Goal: Task Accomplishment & Management: Use online tool/utility

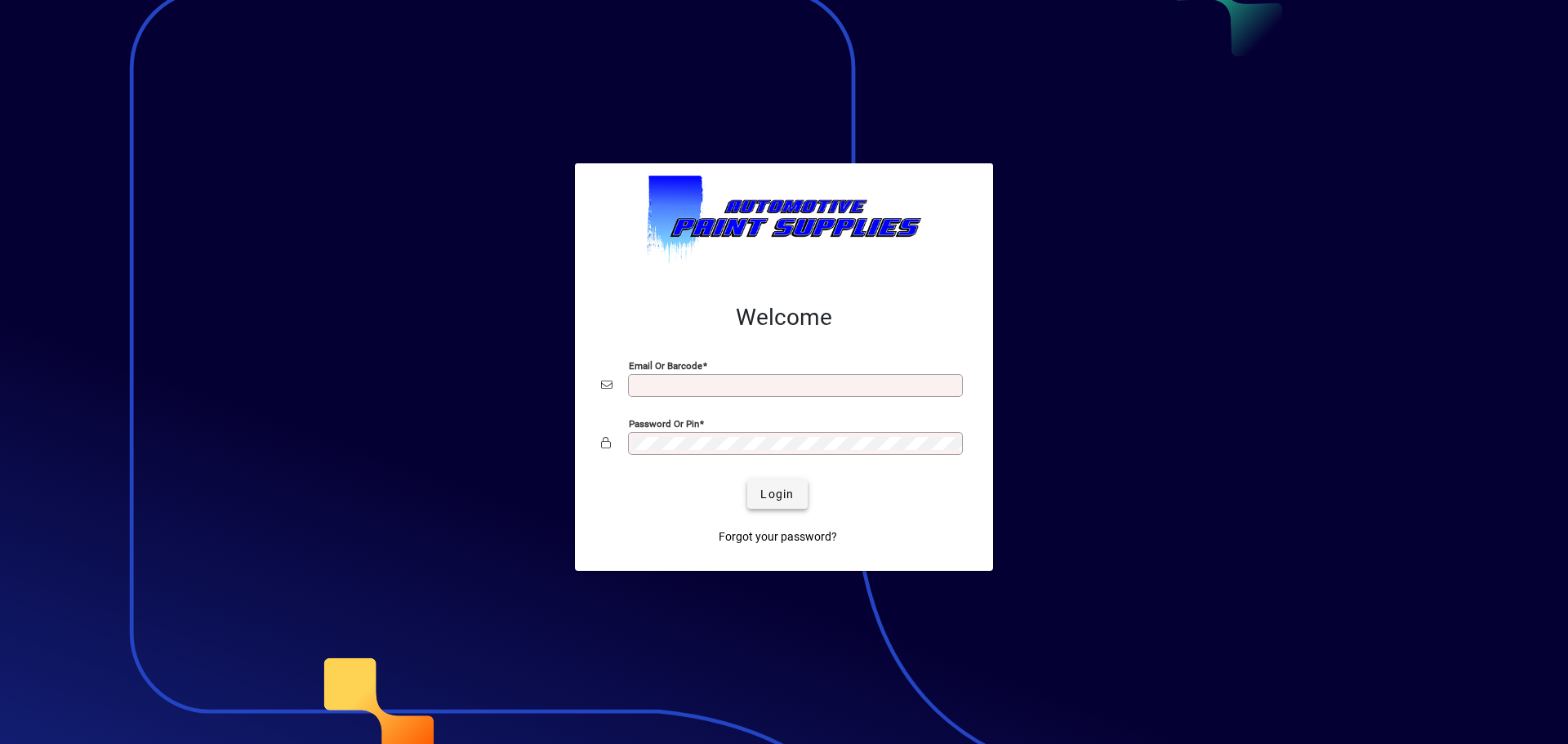
type input "**********"
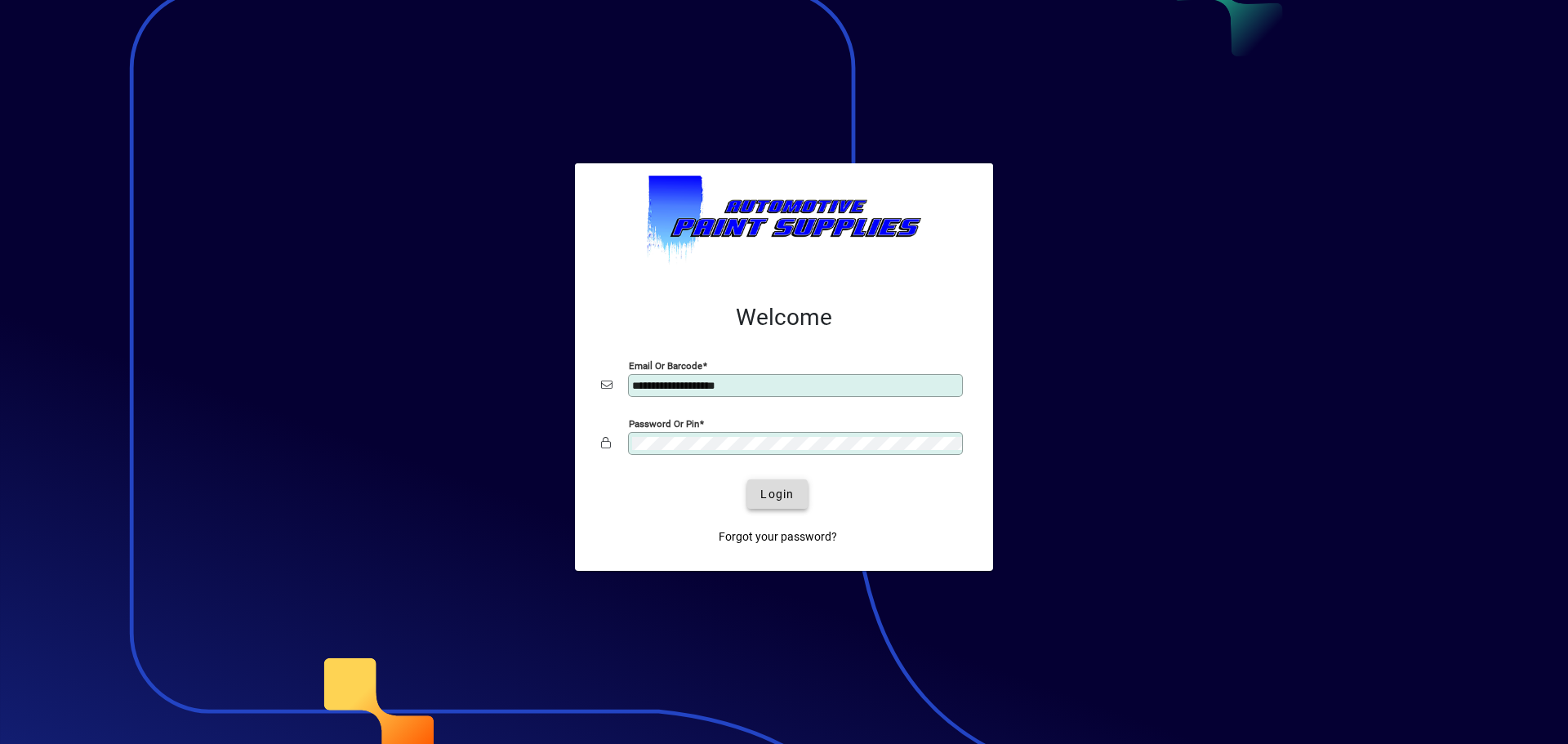
click at [761, 498] on span "Login" at bounding box center [777, 494] width 34 height 17
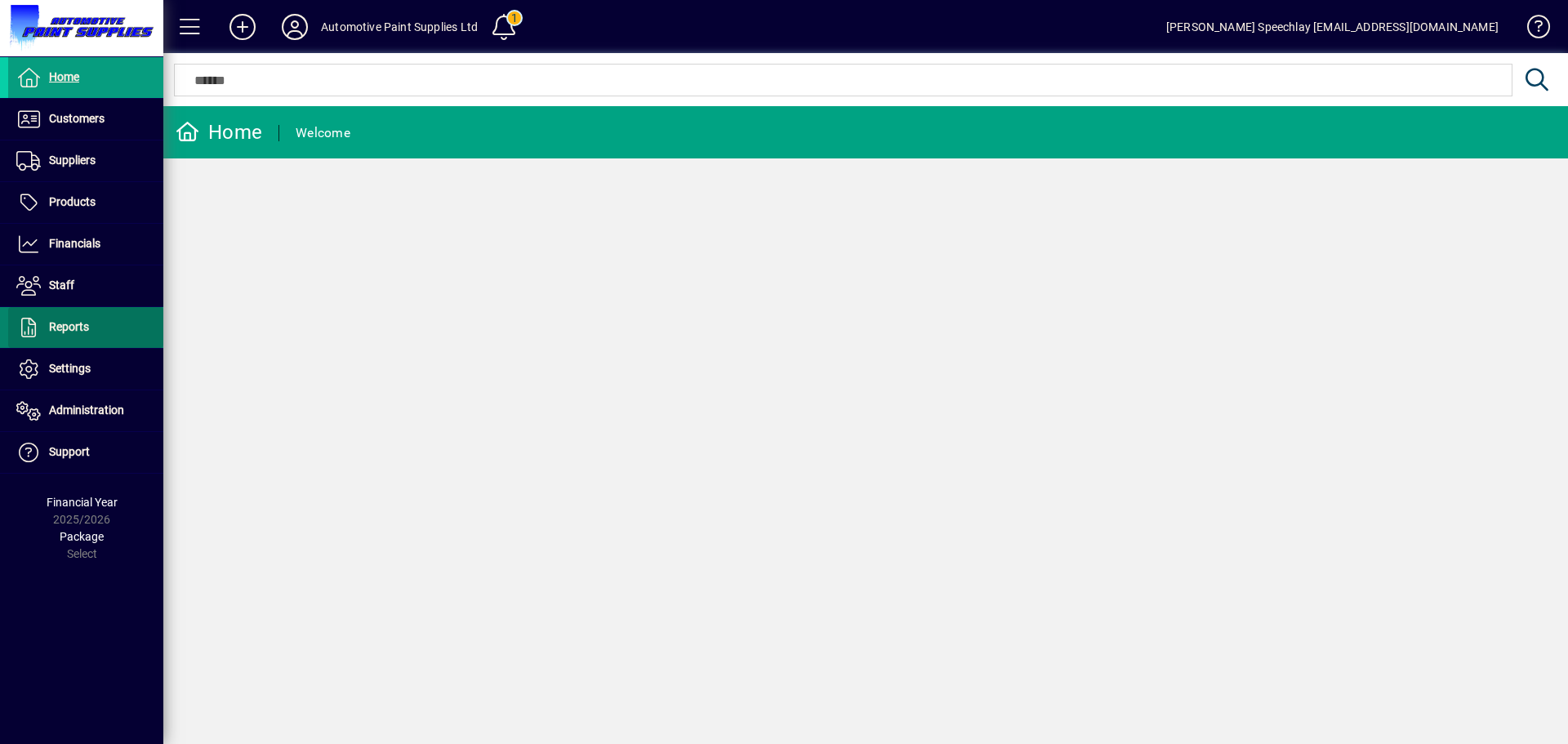
click at [66, 334] on span "Reports" at bounding box center [48, 328] width 81 height 19
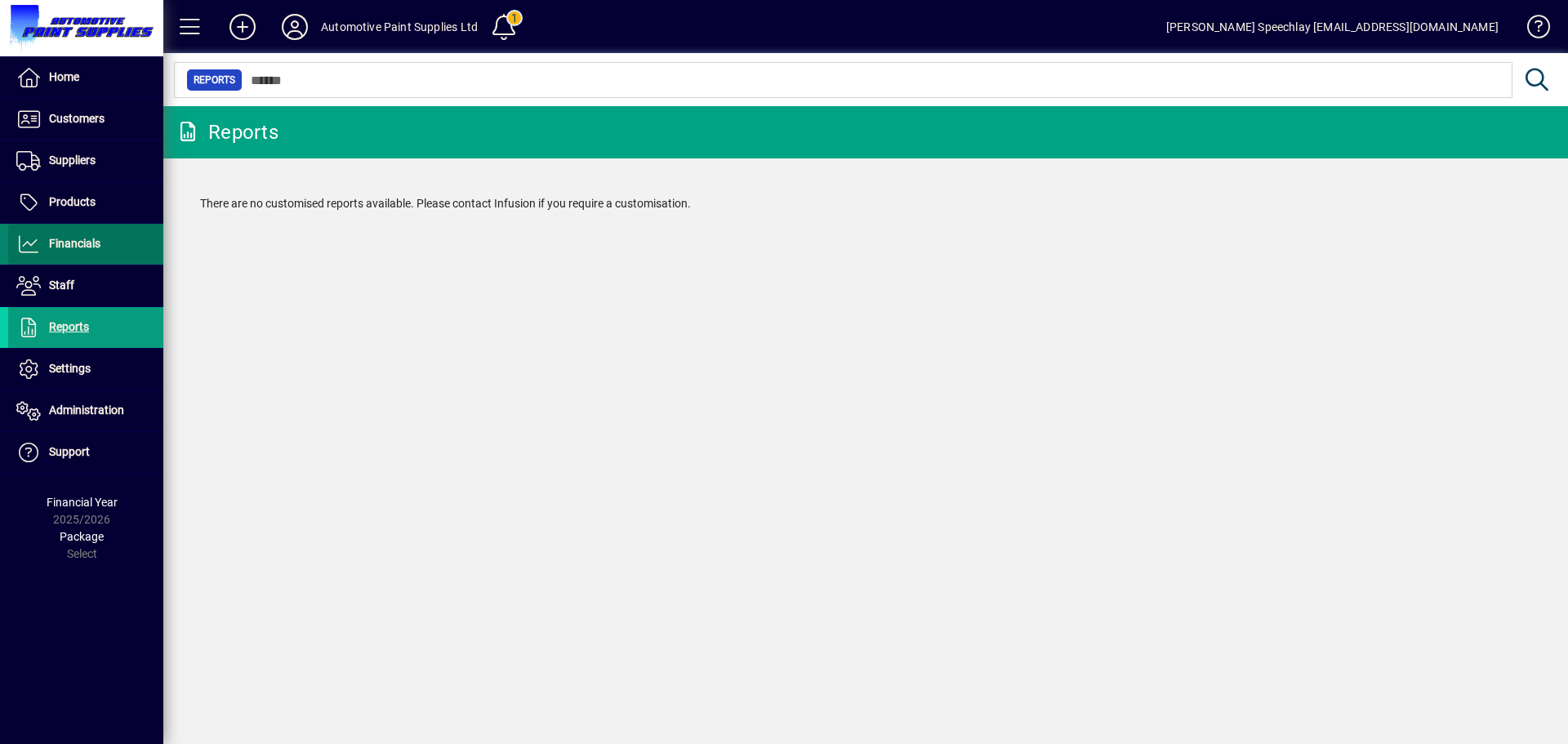
click at [105, 252] on span at bounding box center [85, 244] width 155 height 40
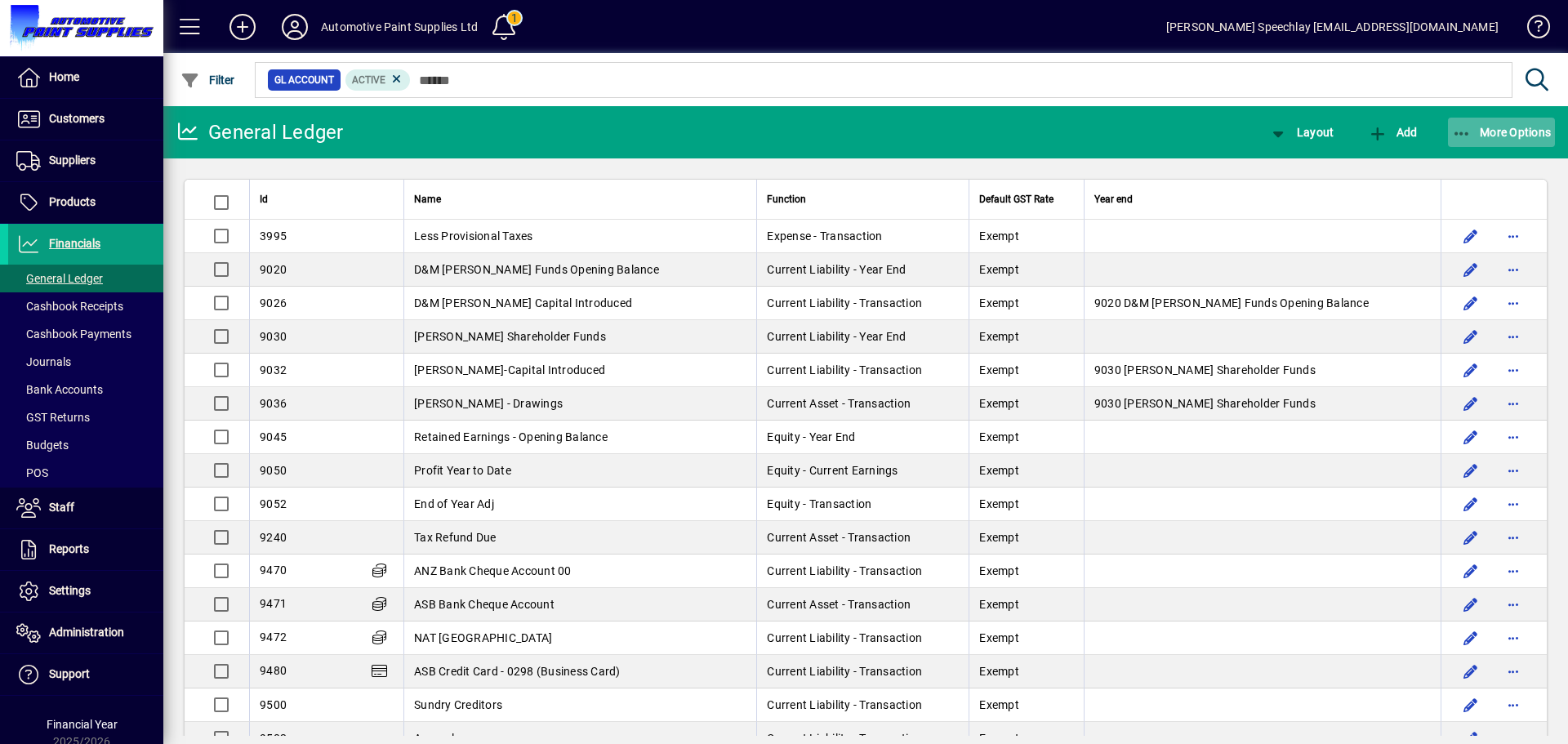
click at [1494, 131] on span "More Options" at bounding box center [1501, 132] width 99 height 13
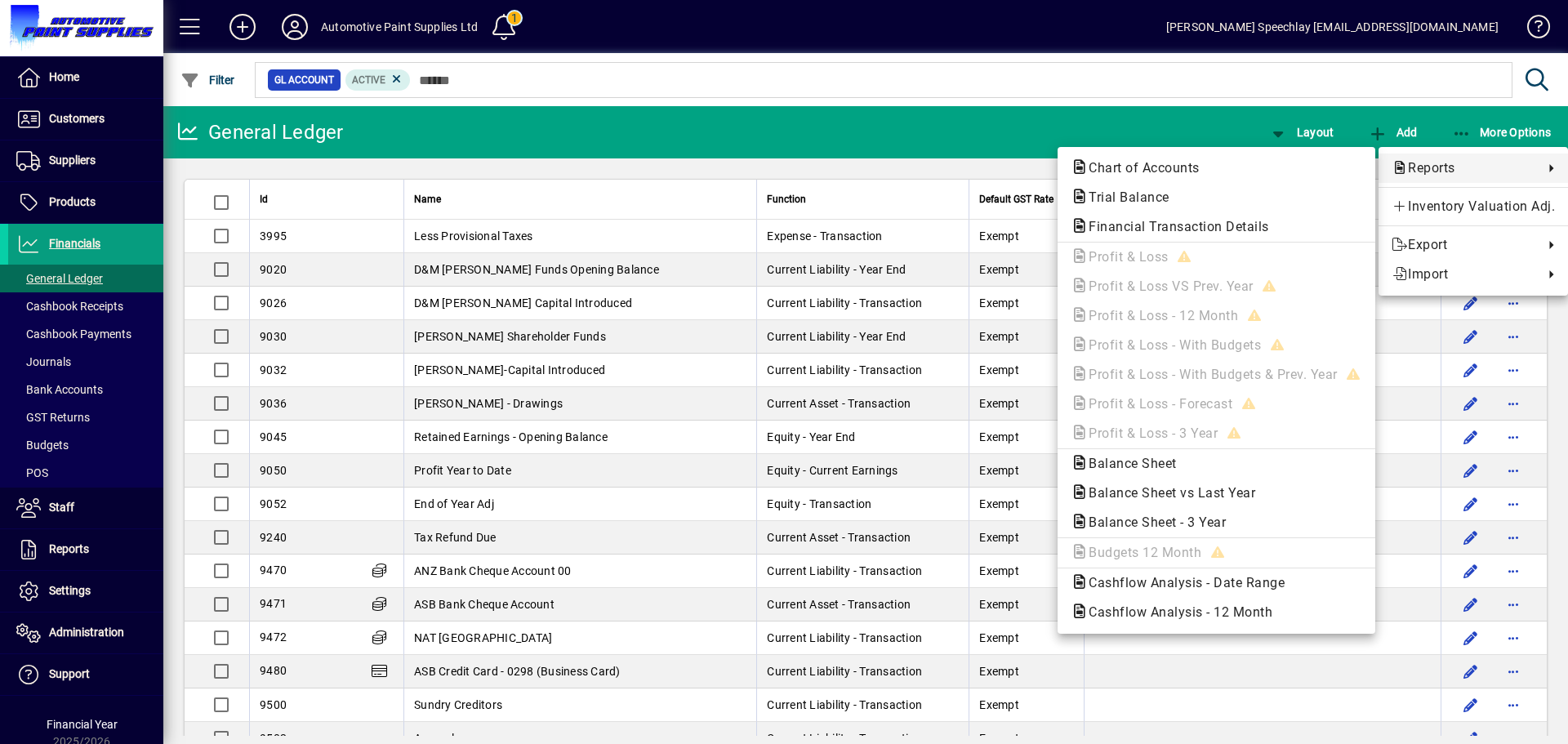
click at [1278, 130] on div at bounding box center [784, 372] width 1568 height 744
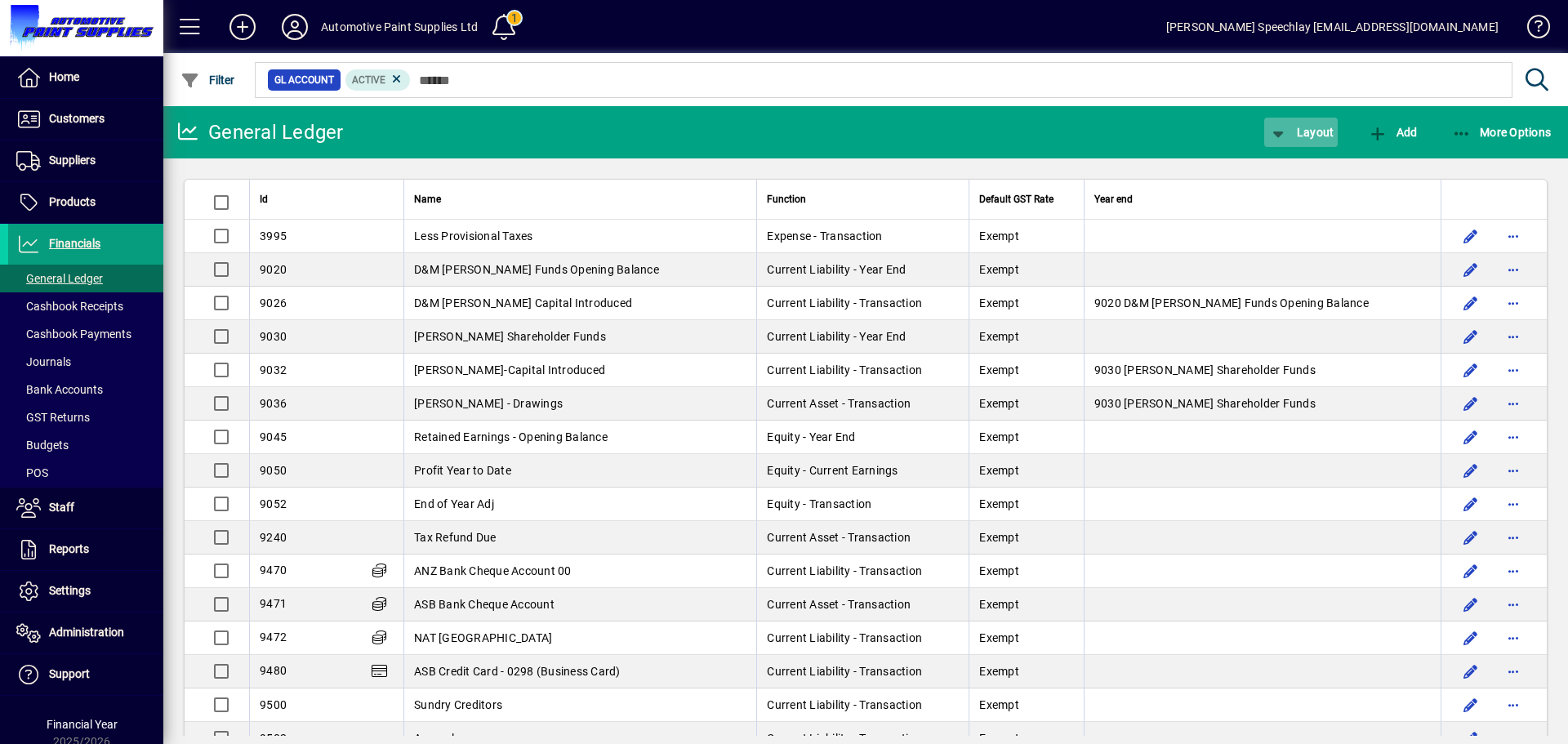
click at [1278, 131] on icon "button" at bounding box center [1278, 133] width 20 height 16
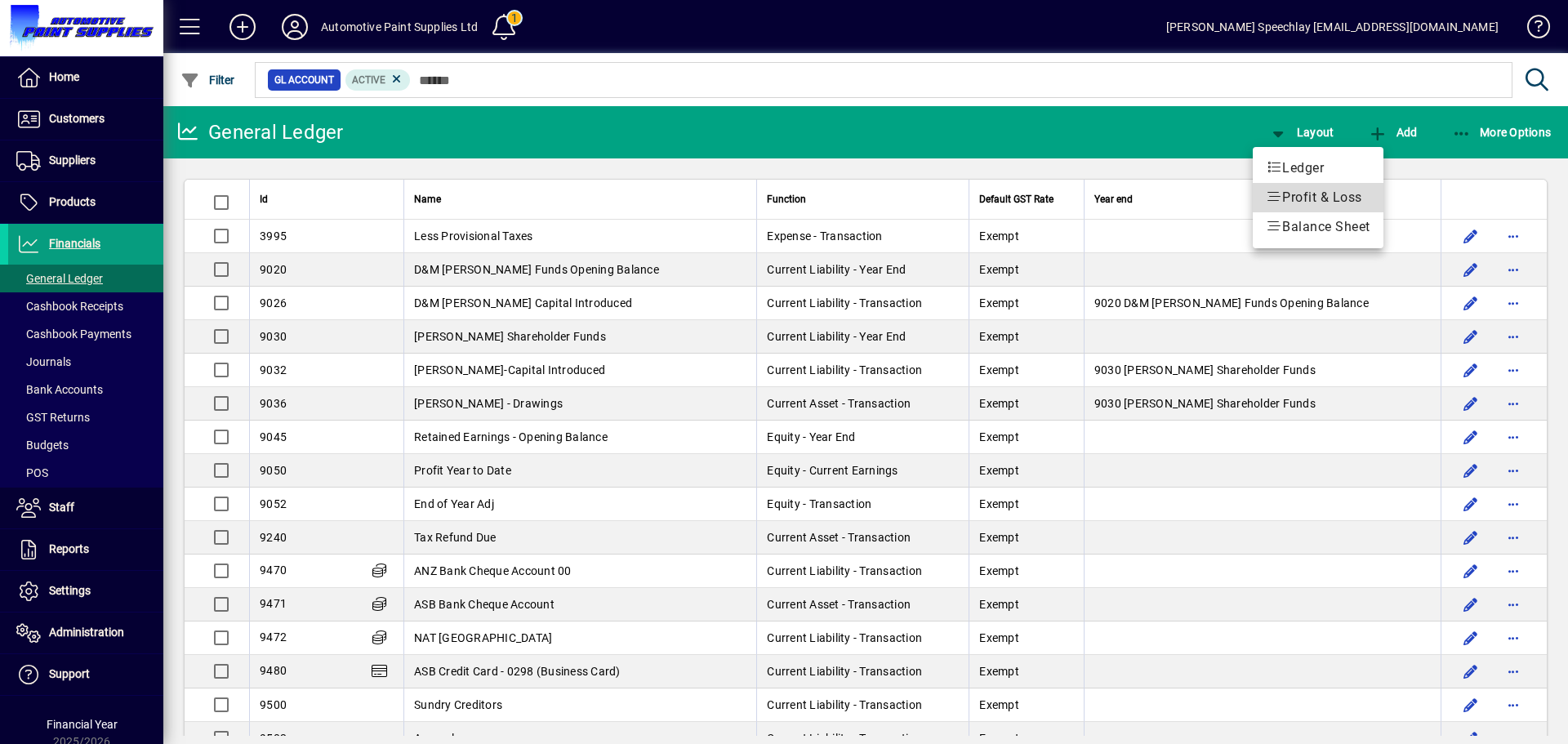
click at [1301, 197] on span "Profit & Loss" at bounding box center [1317, 198] width 104 height 19
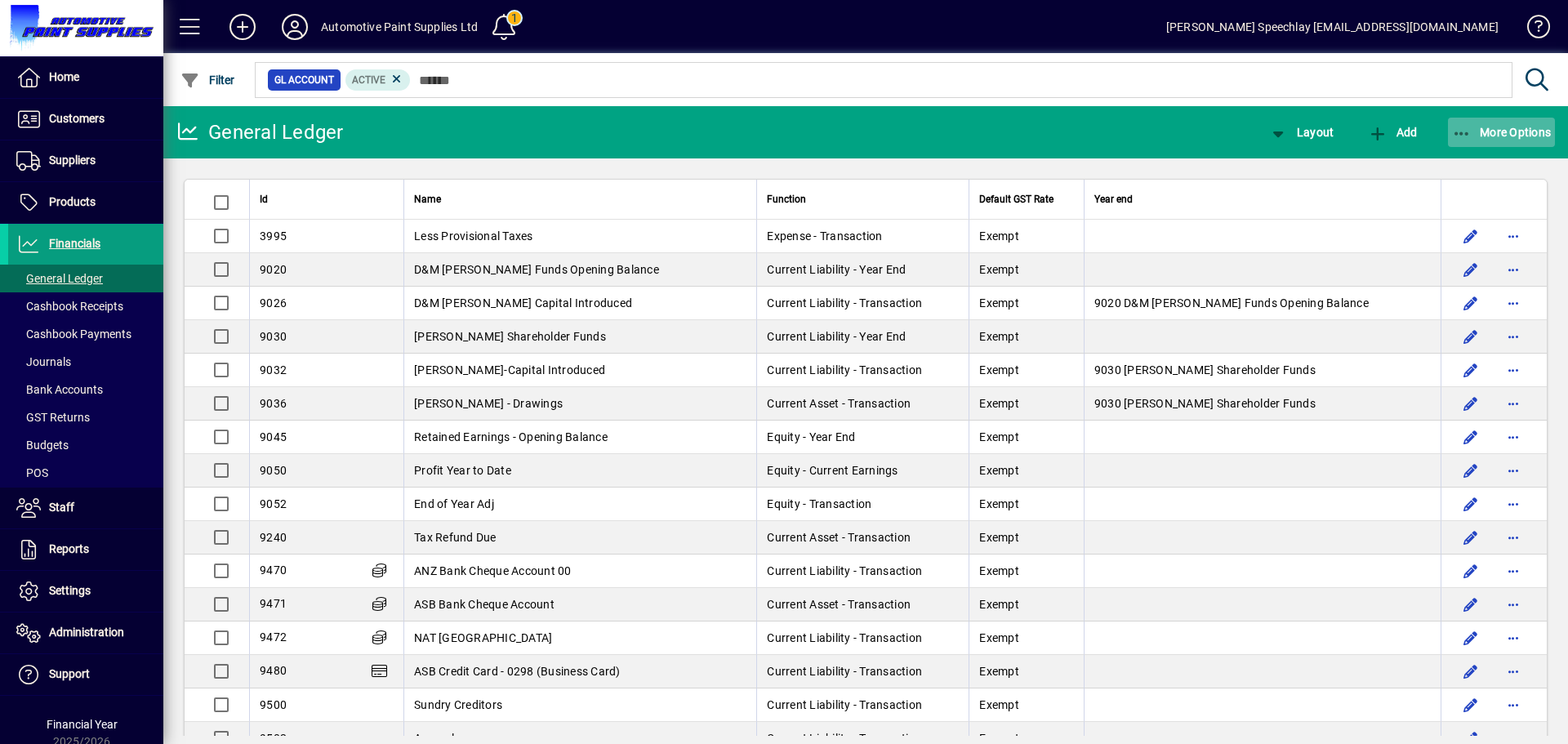
click at [1472, 131] on span "More Options" at bounding box center [1501, 132] width 99 height 13
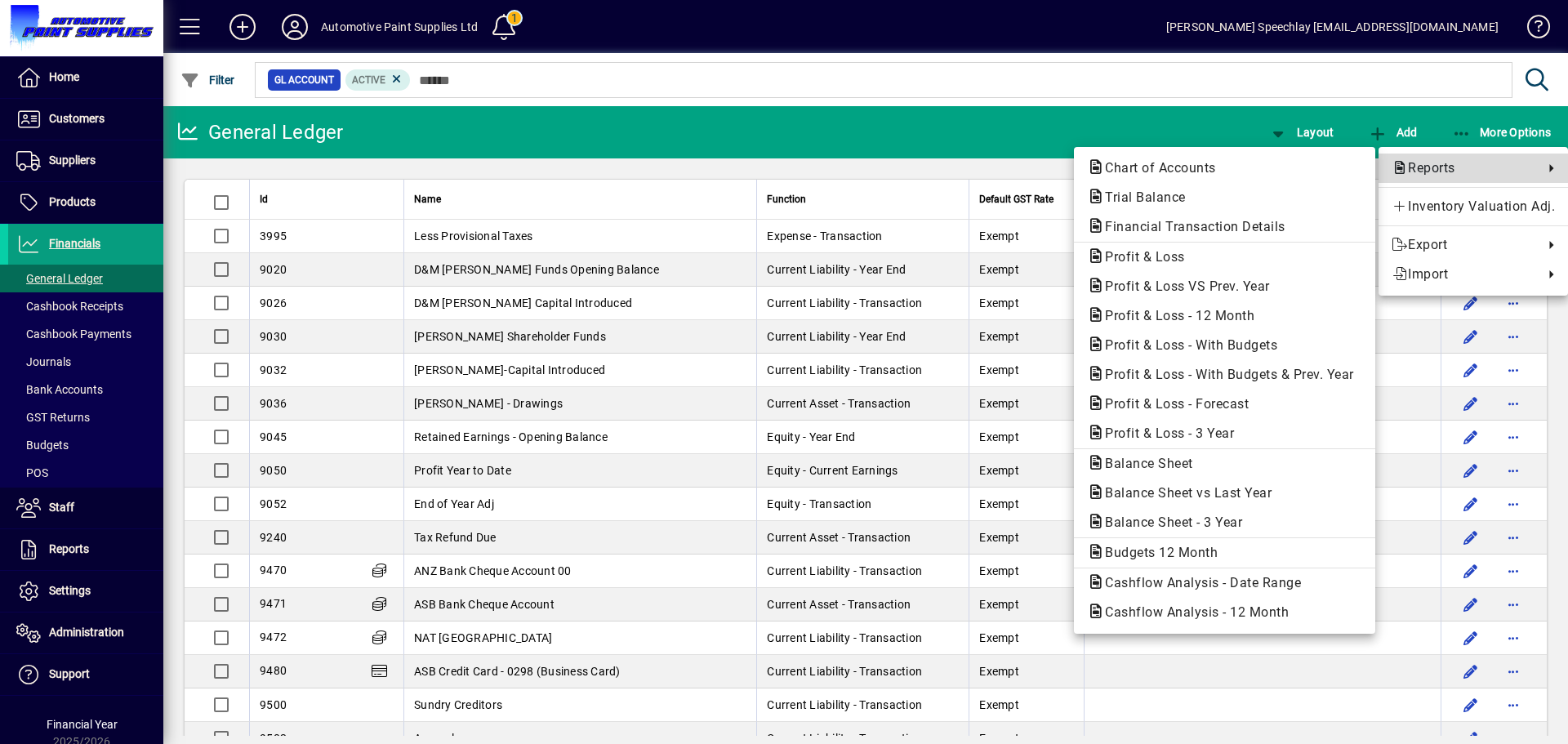
click at [1434, 168] on span "Reports" at bounding box center [1463, 168] width 144 height 19
click at [1236, 430] on span "Profit & Loss - 3 Year" at bounding box center [1164, 433] width 155 height 15
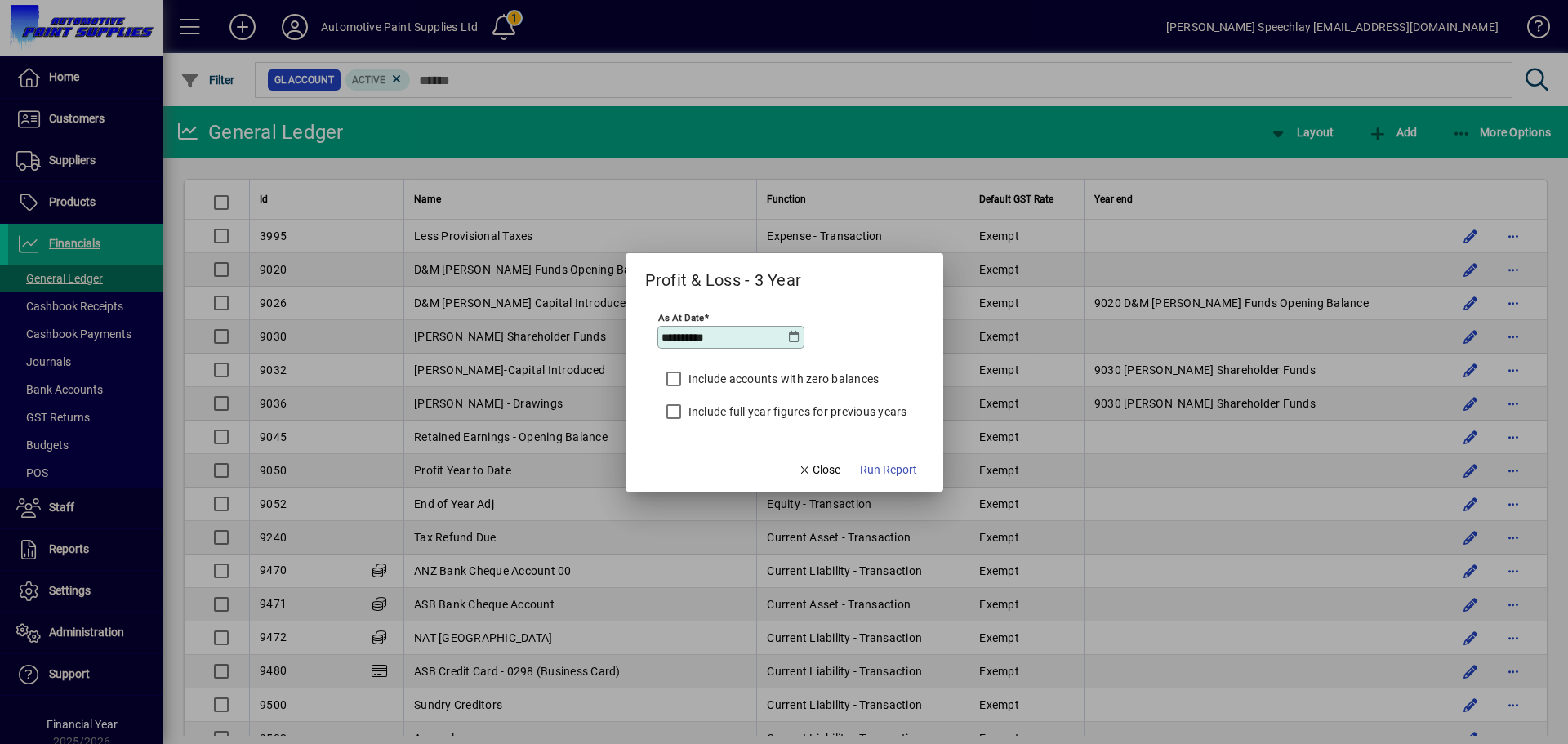
click at [795, 335] on icon at bounding box center [795, 337] width 13 height 13
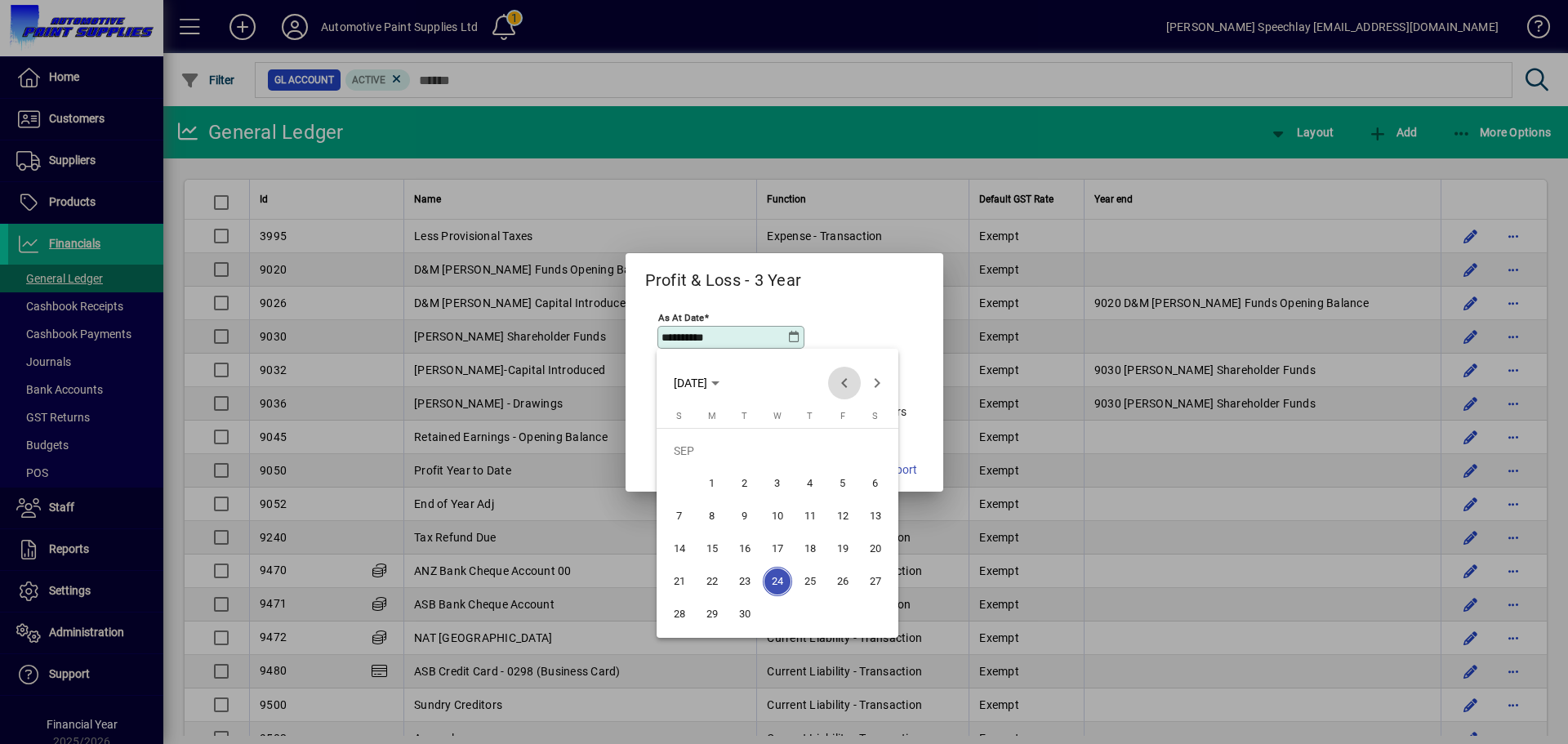
click at [843, 382] on span "Previous month" at bounding box center [844, 383] width 33 height 33
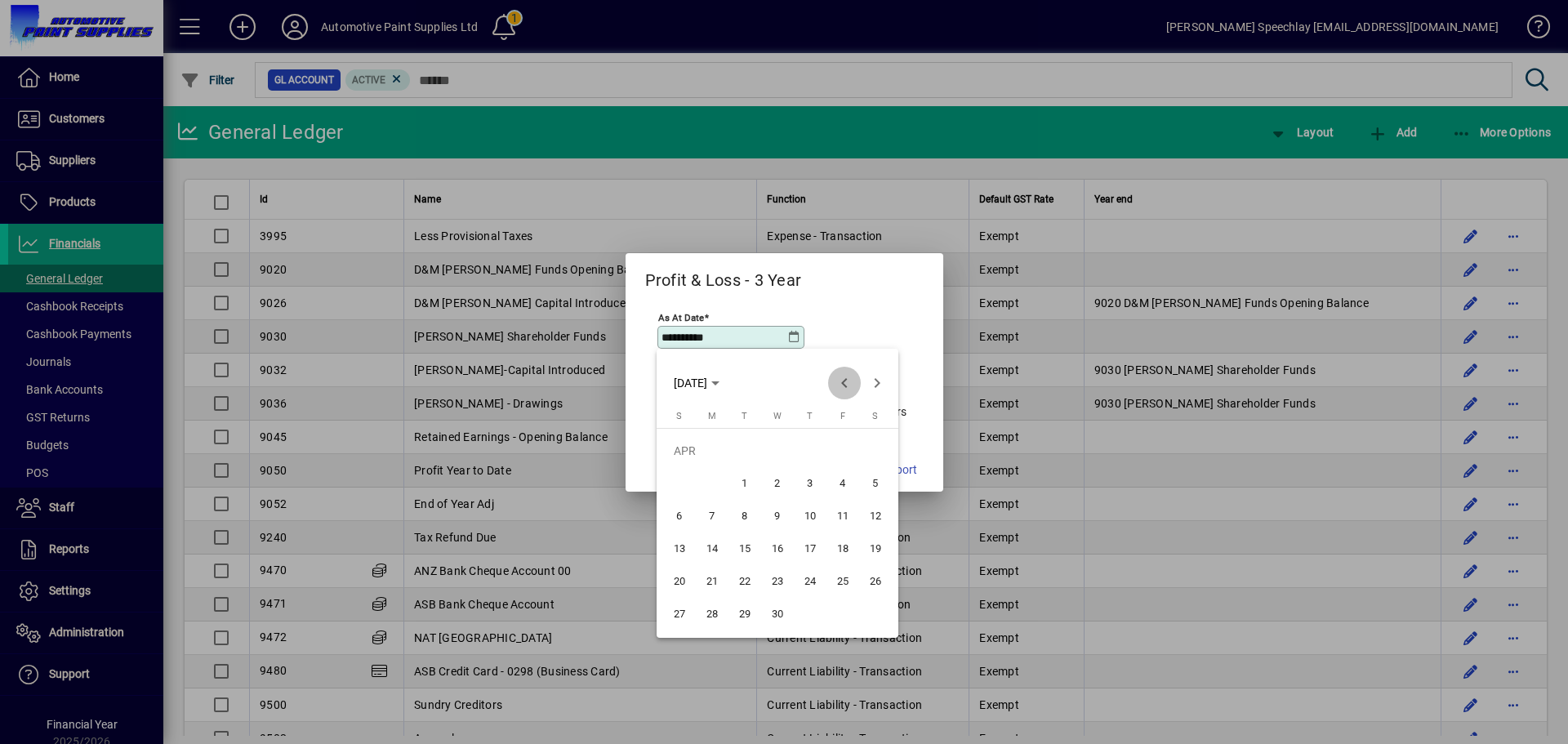
click at [843, 382] on span "Previous month" at bounding box center [844, 383] width 33 height 33
click at [881, 383] on span "Next month" at bounding box center [877, 383] width 33 height 33
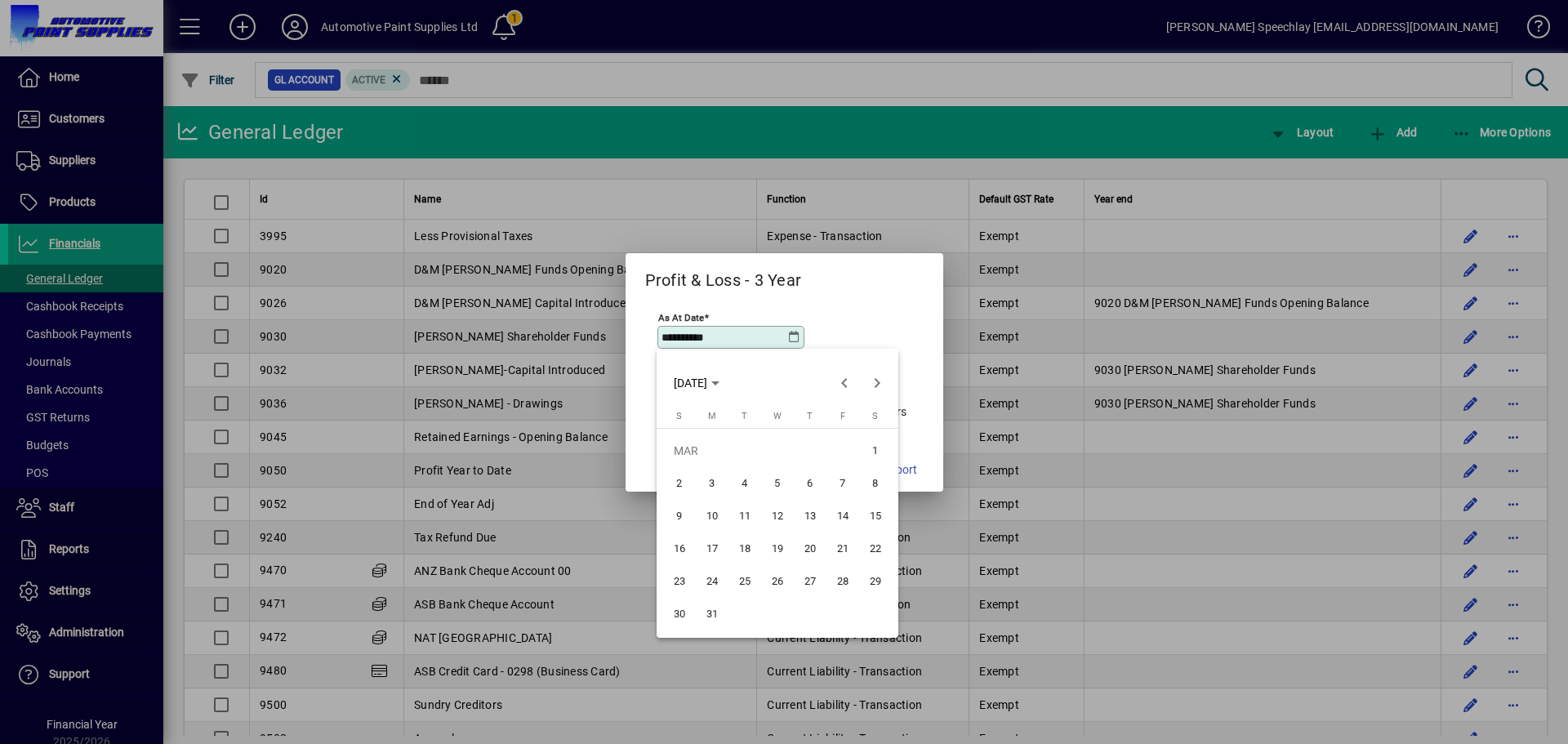
drag, startPoint x: 708, startPoint y: 618, endPoint x: 725, endPoint y: 598, distance: 26.2
click at [708, 618] on span "31" at bounding box center [712, 614] width 30 height 30
type input "**********"
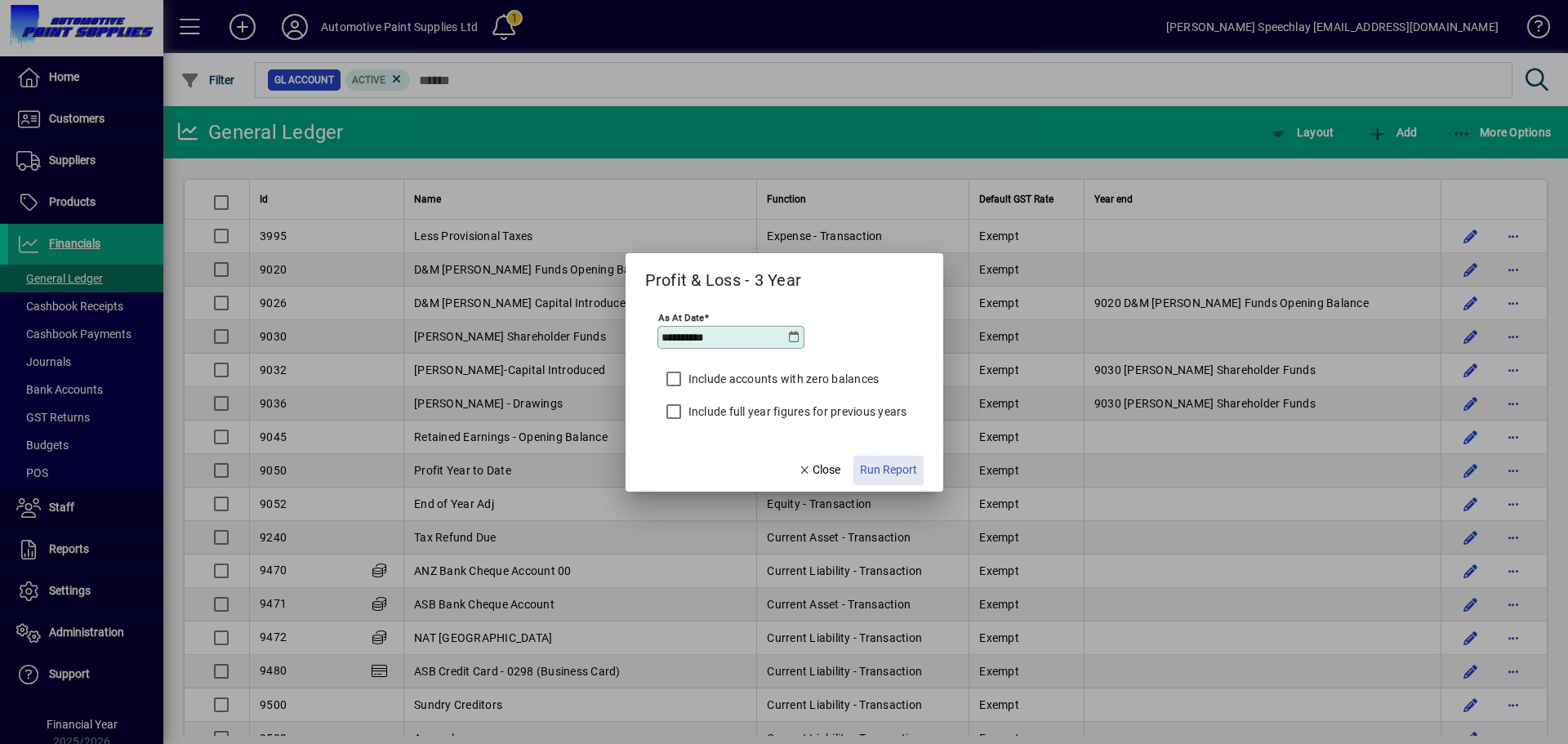
click at [886, 474] on span "Run Report" at bounding box center [888, 470] width 57 height 17
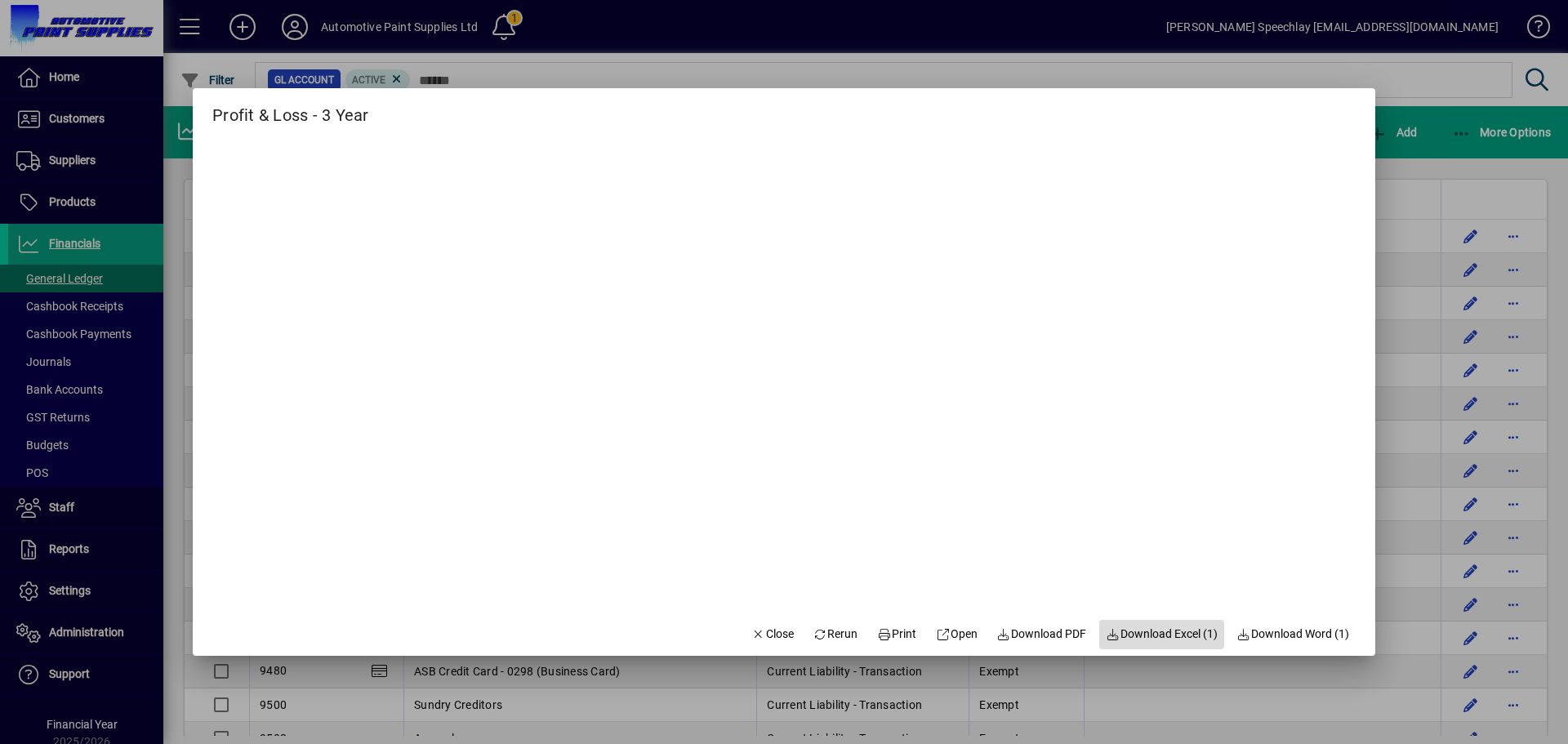
click at [1141, 633] on span "Download Excel (1)" at bounding box center [1161, 634] width 112 height 17
